Goal: Navigation & Orientation: Find specific page/section

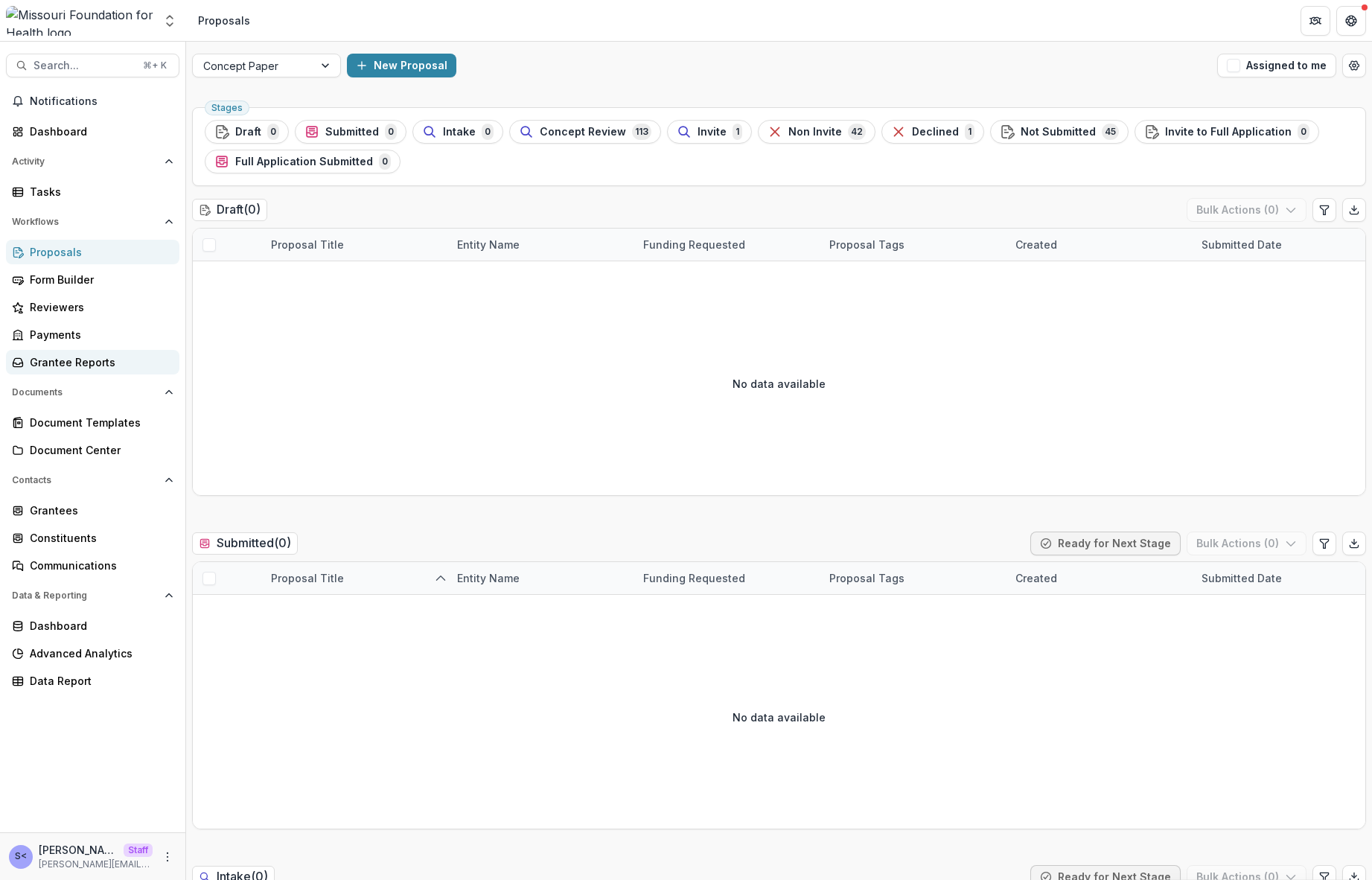
click at [78, 370] on link "Grantee Reports" at bounding box center [93, 362] width 173 height 25
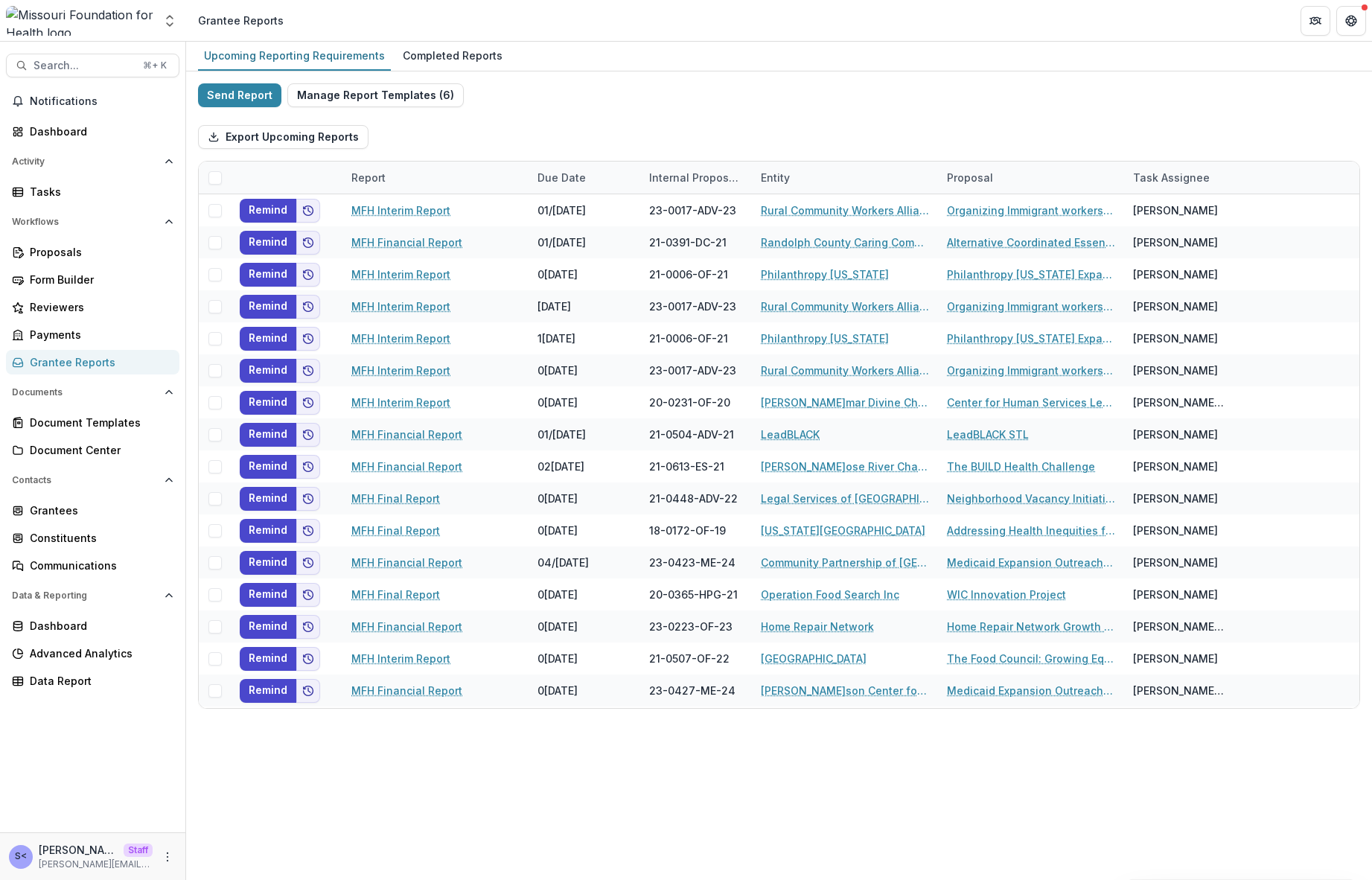
click at [1194, 101] on div "Send Report Manage Report Templates ( 6 ) Export Upcoming Reports Report Due Da…" at bounding box center [778, 395] width 1161 height 625
click at [416, 60] on div "Completed Reports" at bounding box center [452, 55] width 111 height 21
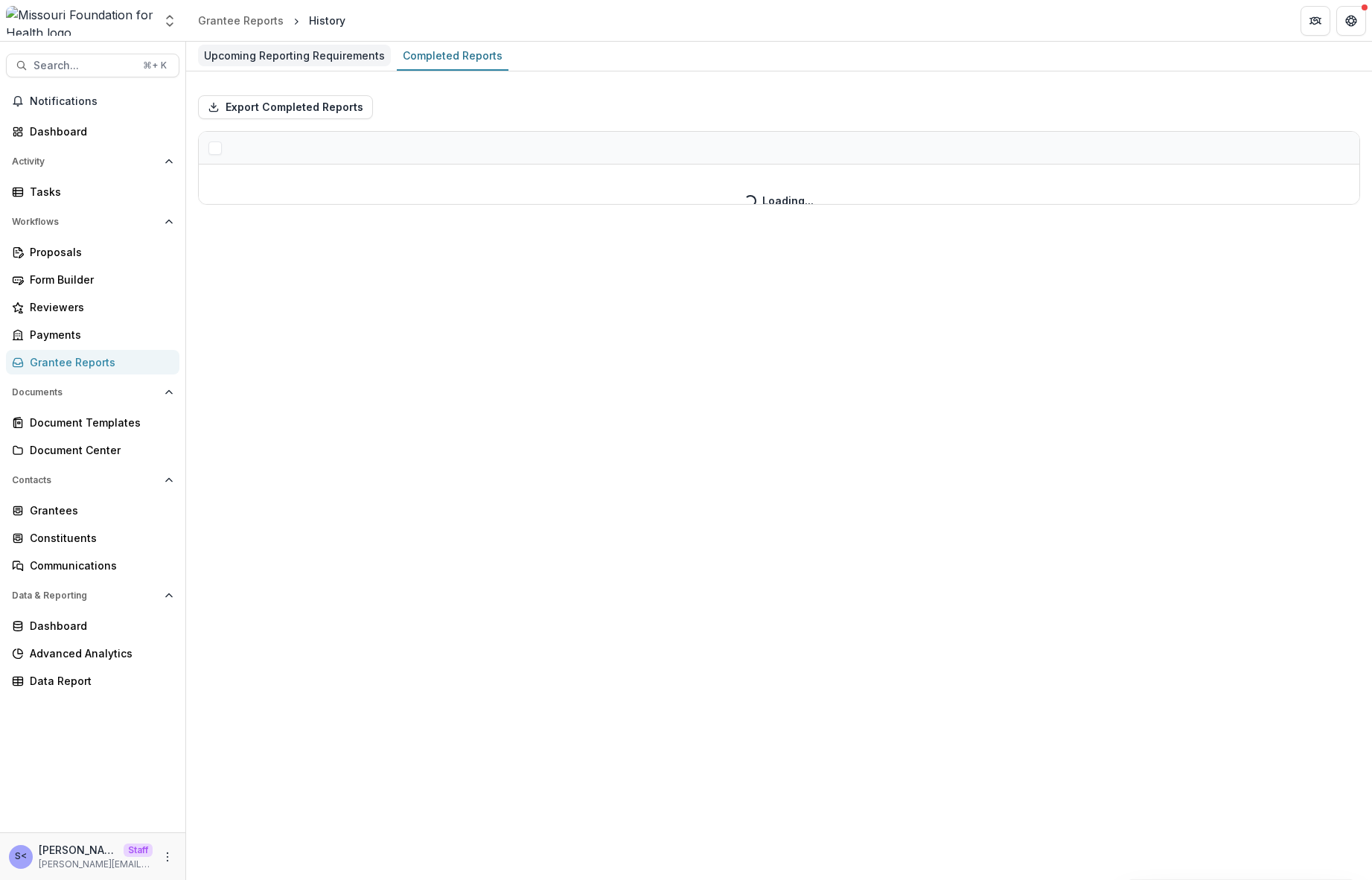
click at [322, 63] on div "Upcoming Reporting Requirements" at bounding box center [295, 55] width 193 height 21
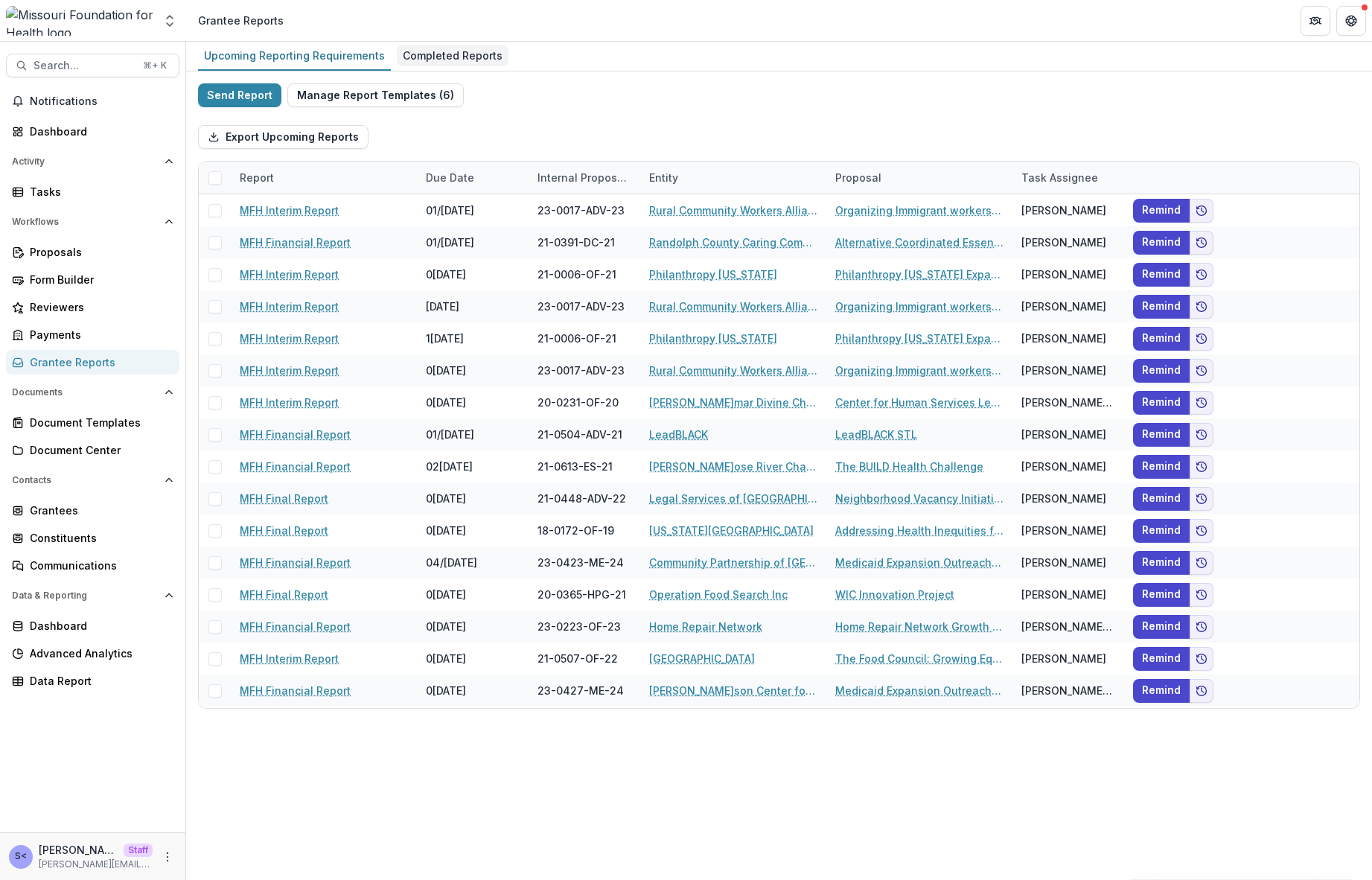
click at [431, 68] on link "Completed Reports" at bounding box center [452, 56] width 111 height 29
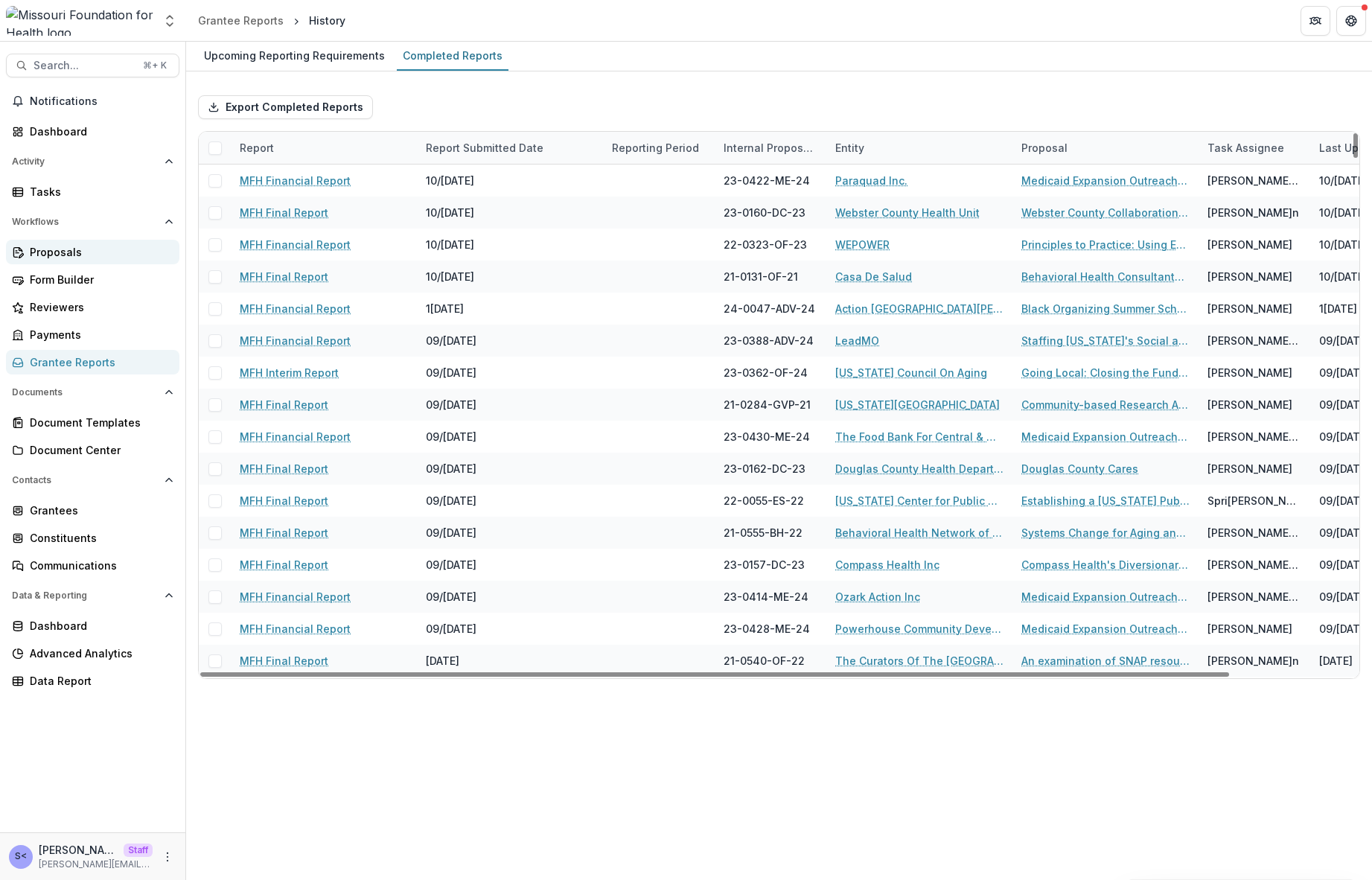
click at [73, 249] on div "Proposals" at bounding box center [99, 252] width 138 height 16
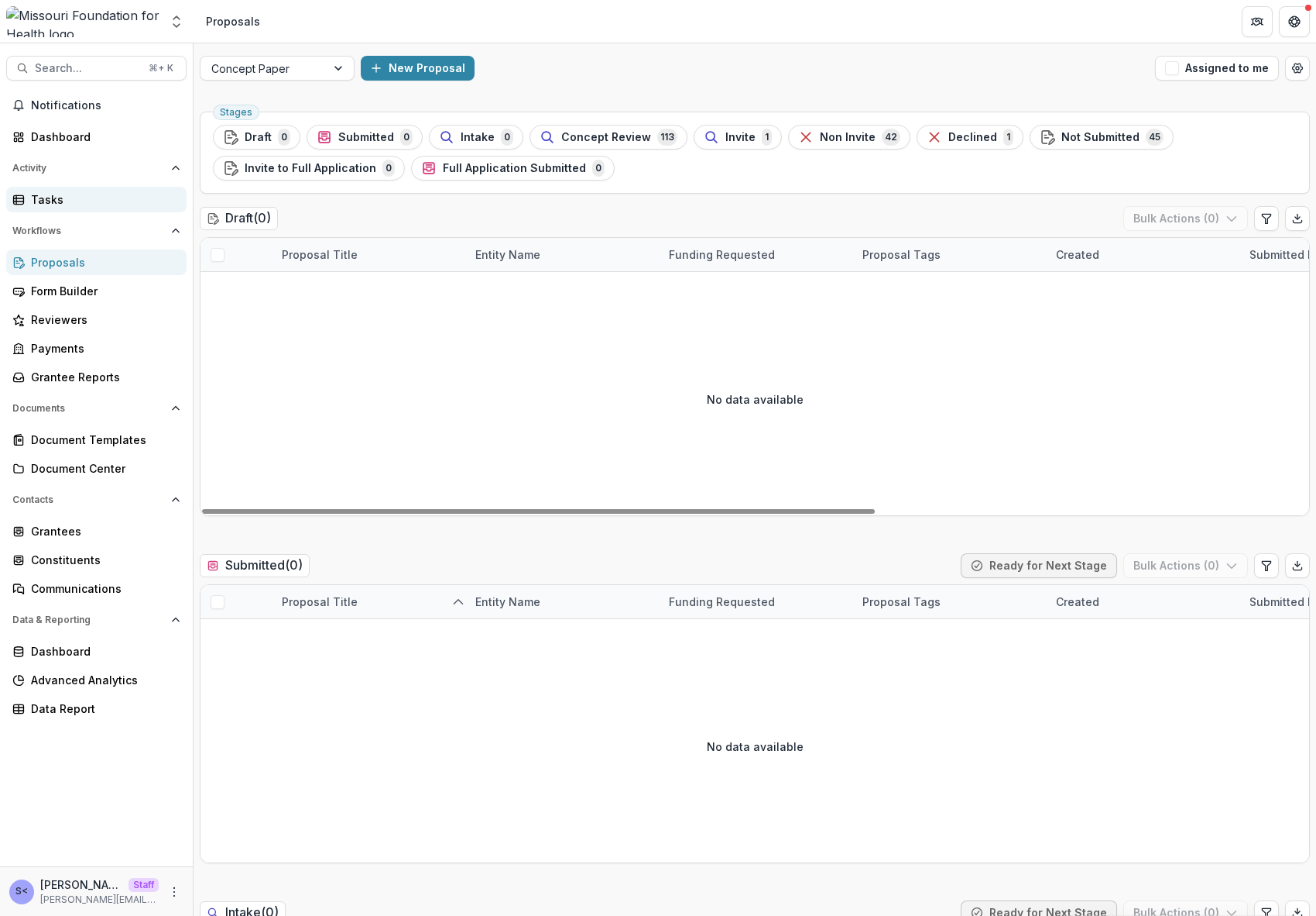
click at [158, 191] on link "Tasks" at bounding box center [97, 200] width 180 height 26
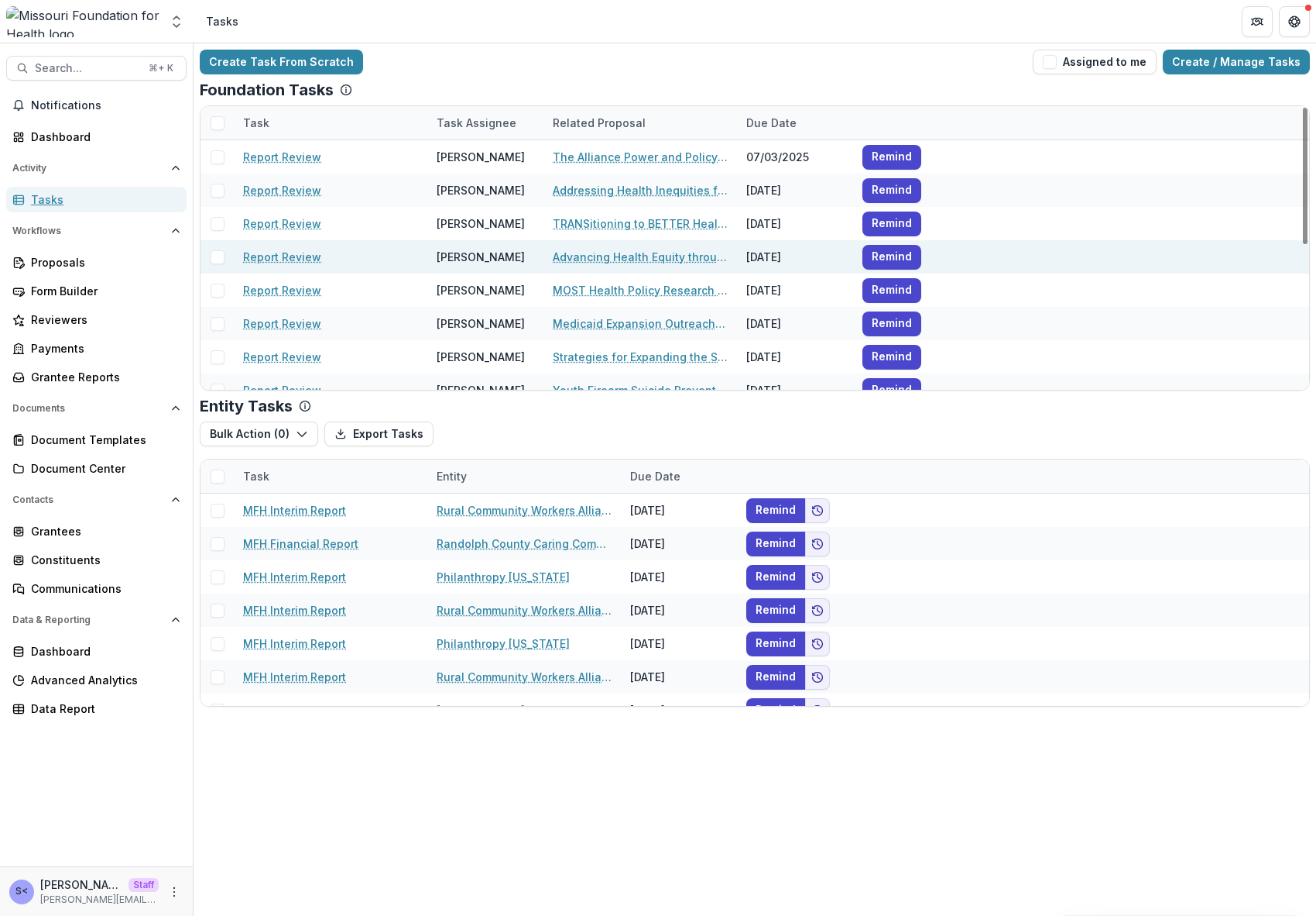
scroll to position [300, 0]
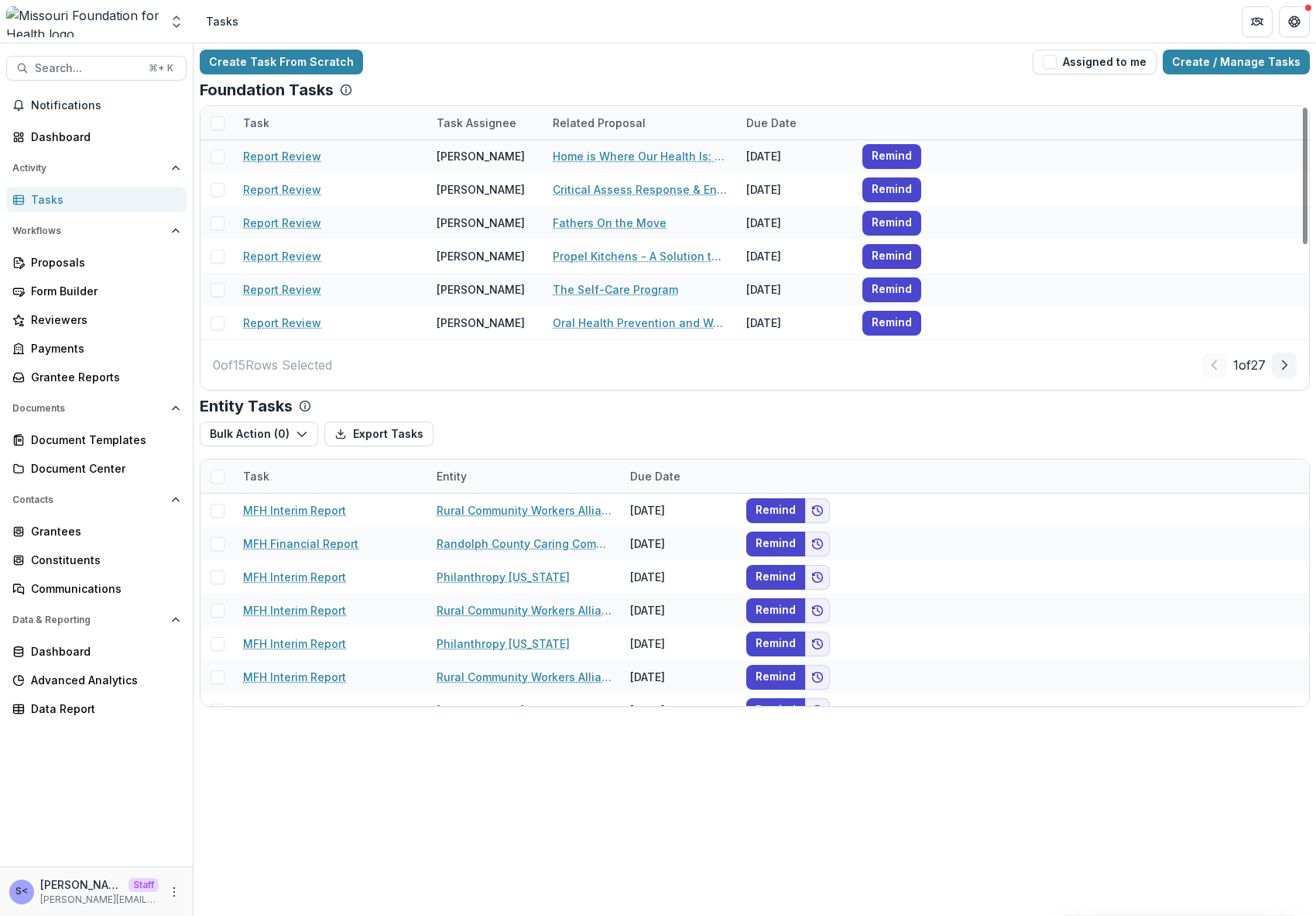
drag, startPoint x: 350, startPoint y: 366, endPoint x: 256, endPoint y: 369, distance: 94.0
click at [256, 369] on div "0 of 15 Rows Selected 1 of 27" at bounding box center [755, 365] width 1109 height 51
copy p "Rows Selected"
click at [1007, 356] on div "0 of 15 Rows Selected 1 of 27" at bounding box center [755, 365] width 1109 height 51
click at [80, 530] on div "Grantees" at bounding box center [103, 531] width 144 height 17
